Goal: Check status: Check status

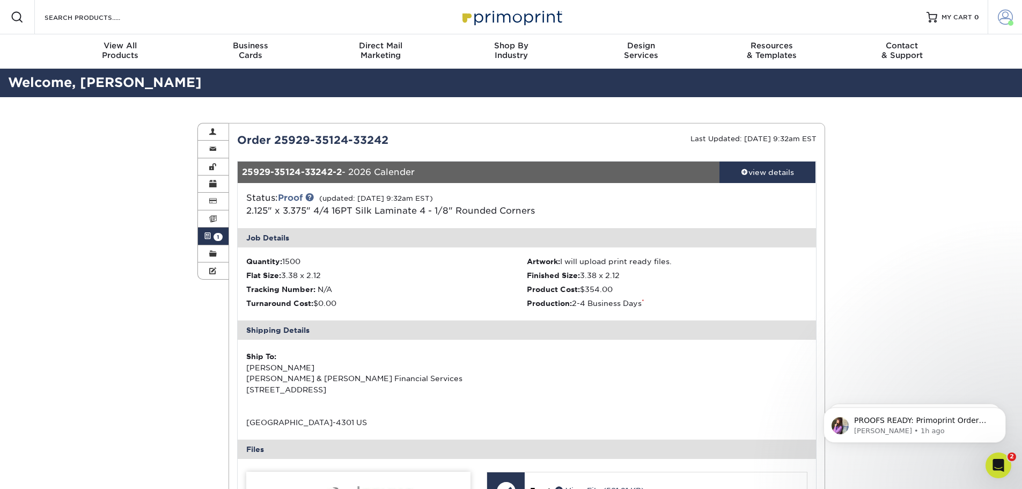
click at [1012, 13] on span at bounding box center [1005, 17] width 15 height 15
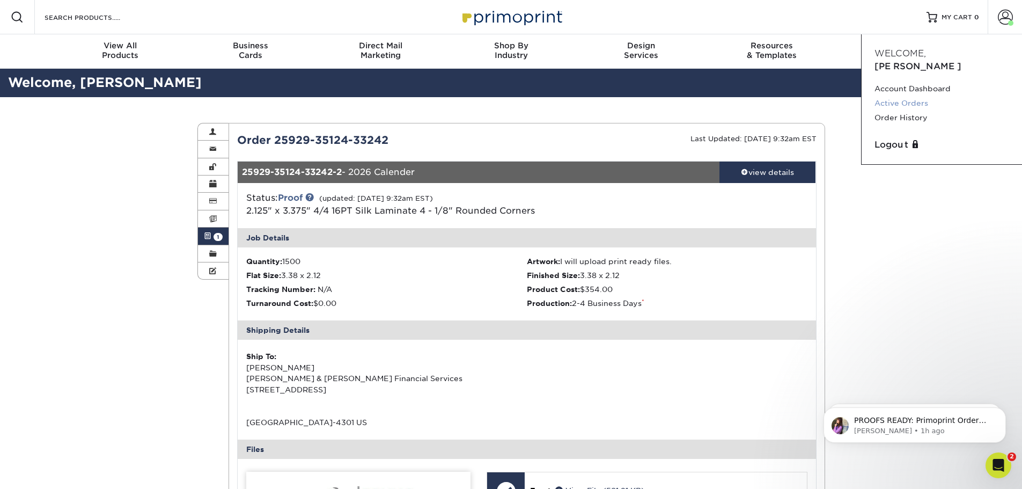
click at [923, 96] on link "Active Orders" at bounding box center [942, 103] width 135 height 14
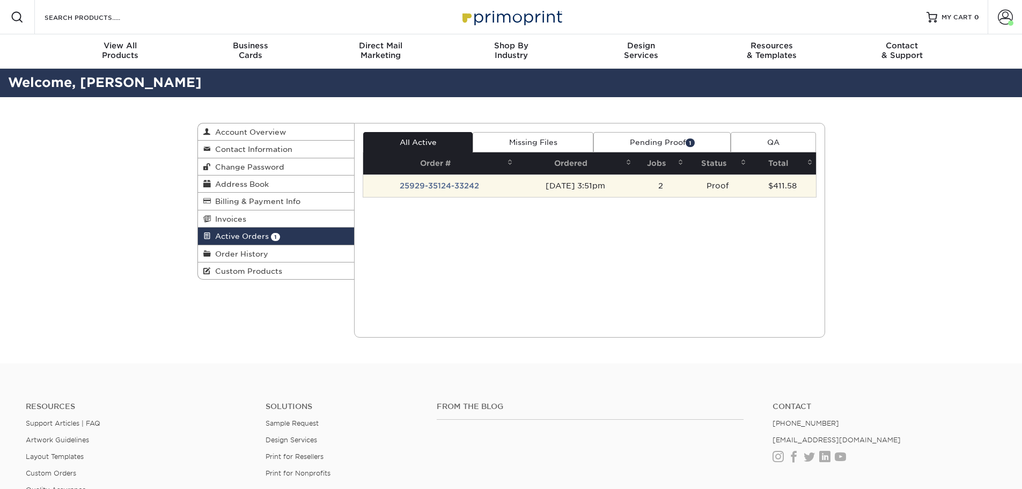
click at [440, 186] on td "25929-35124-33242" at bounding box center [439, 185] width 153 height 23
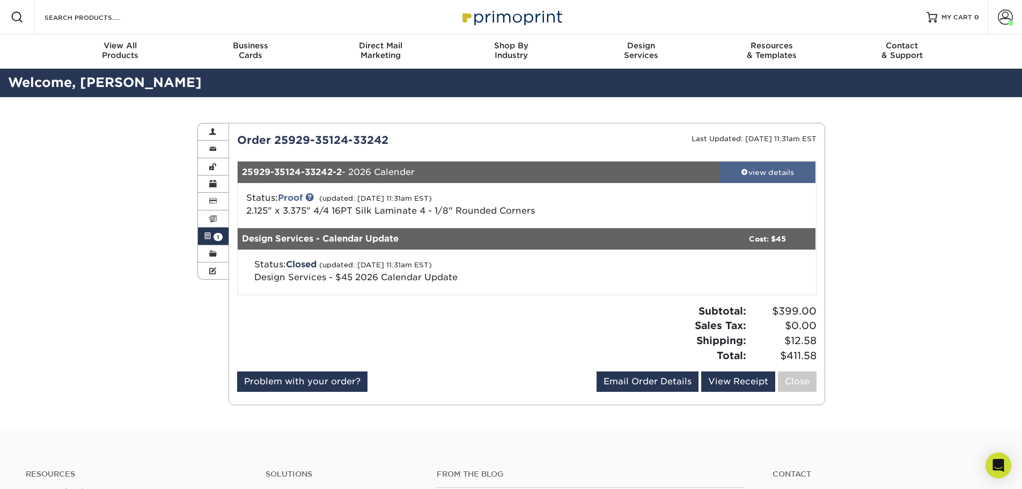
click at [759, 178] on link "view details" at bounding box center [767, 171] width 97 height 21
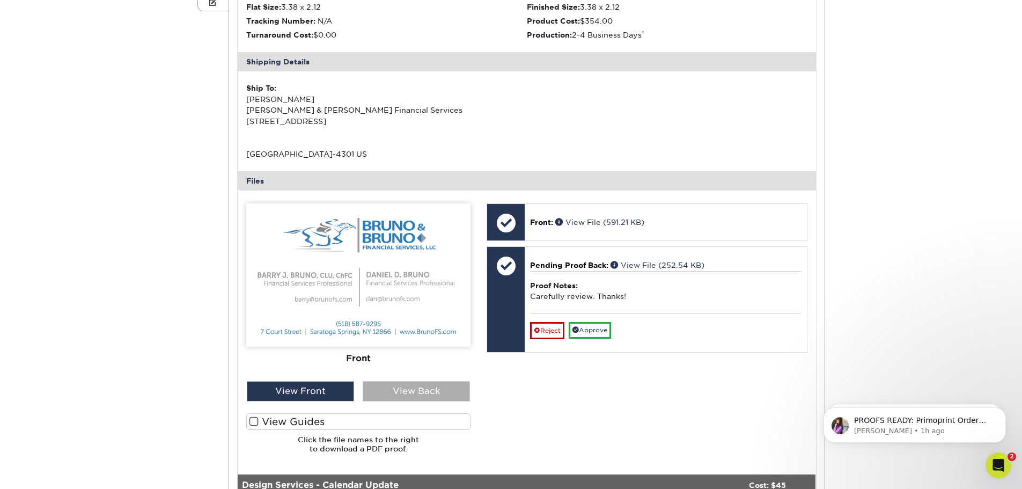
click at [401, 395] on div "View Back" at bounding box center [416, 391] width 107 height 20
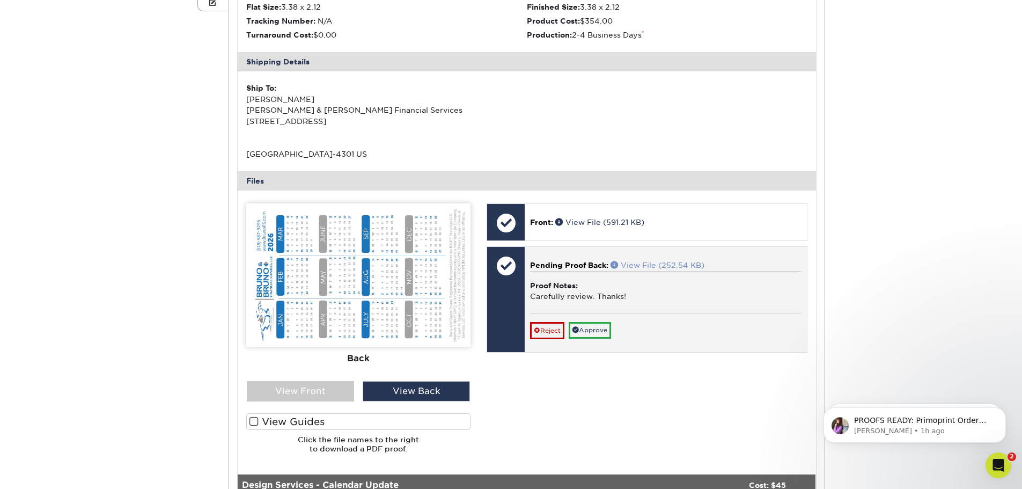
click at [641, 261] on link "View File (252.54 KB)" at bounding box center [658, 265] width 94 height 9
